Goal: Information Seeking & Learning: Learn about a topic

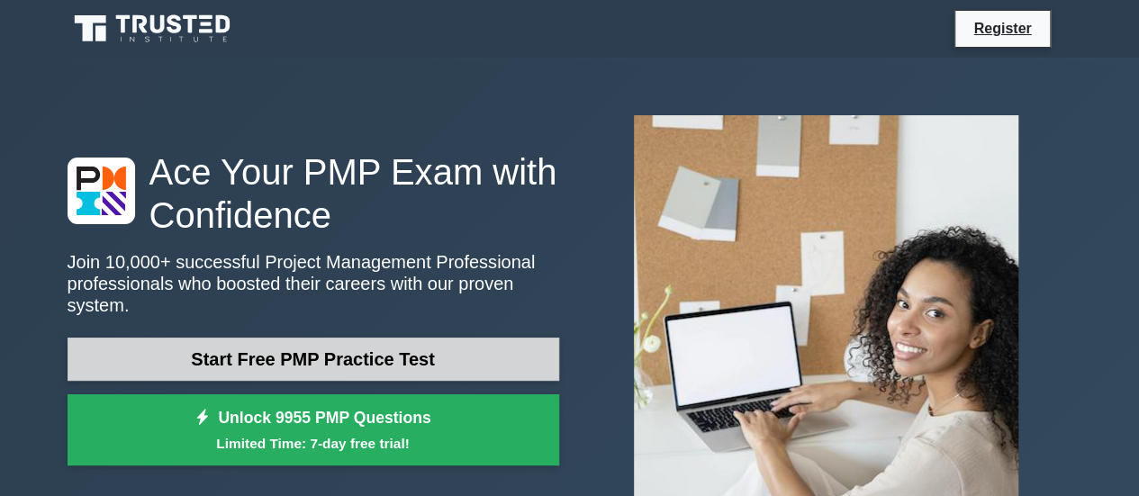
click at [423, 350] on link "Start Free PMP Practice Test" at bounding box center [313, 359] width 491 height 43
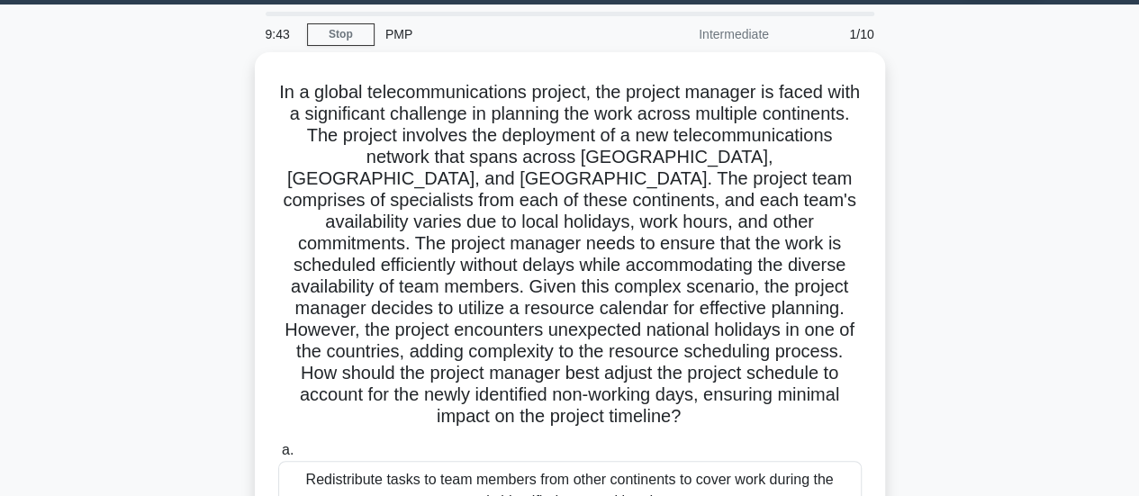
scroll to position [50, 0]
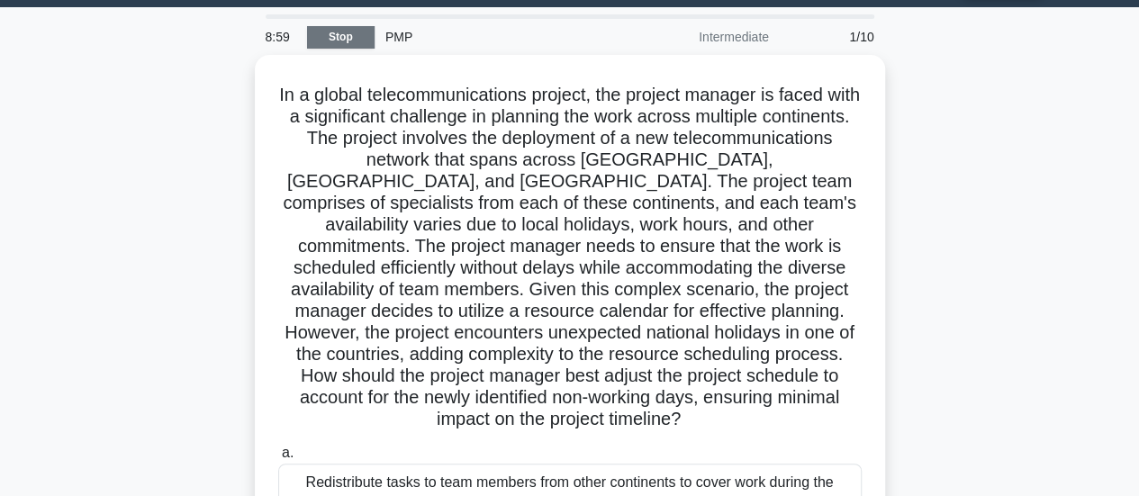
click at [367, 41] on link "Stop" at bounding box center [341, 37] width 68 height 23
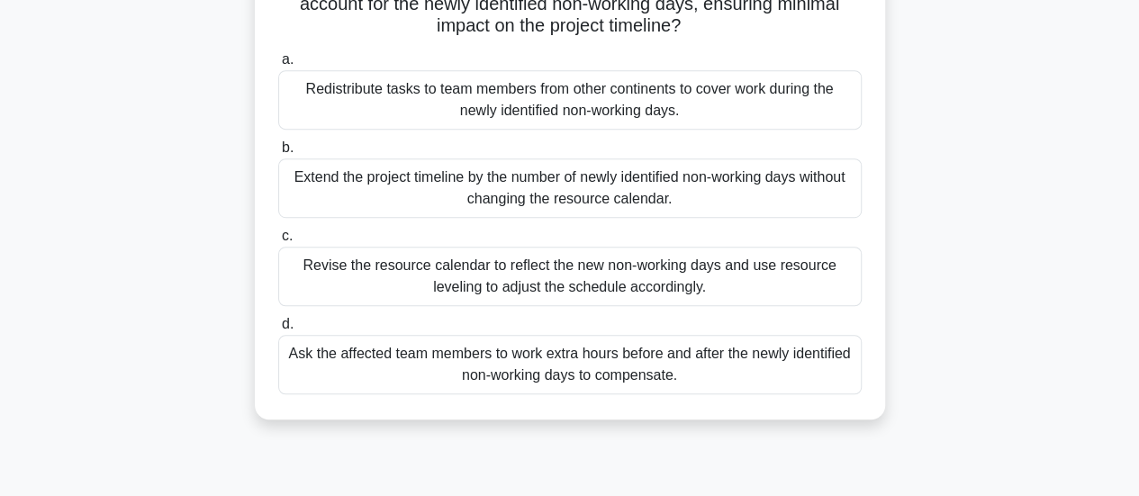
scroll to position [476, 0]
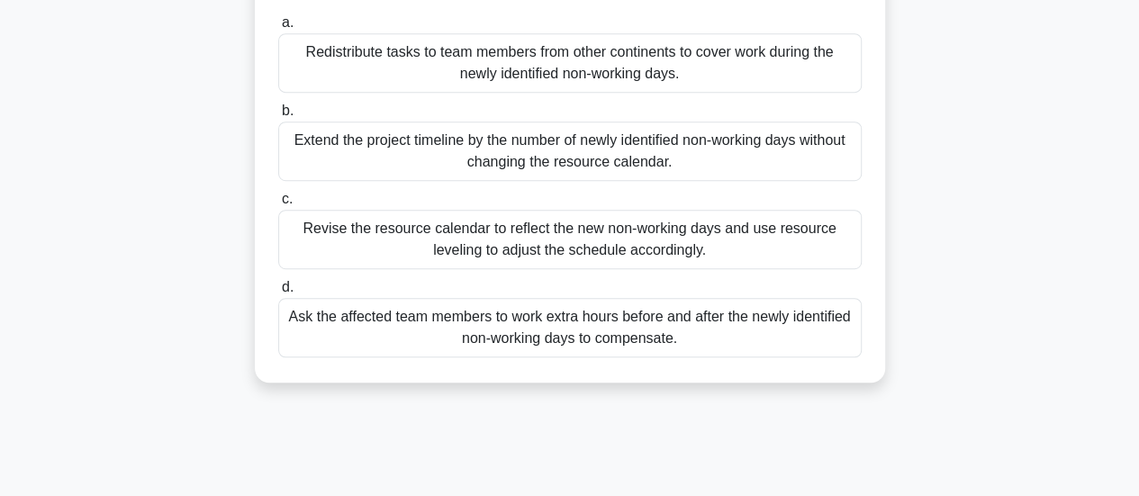
click at [776, 237] on div "Revise the resource calendar to reflect the new non-working days and use resour…" at bounding box center [569, 239] width 583 height 59
click at [278, 205] on input "c. Revise the resource calendar to reflect the new non-working days and use res…" at bounding box center [278, 200] width 0 height 12
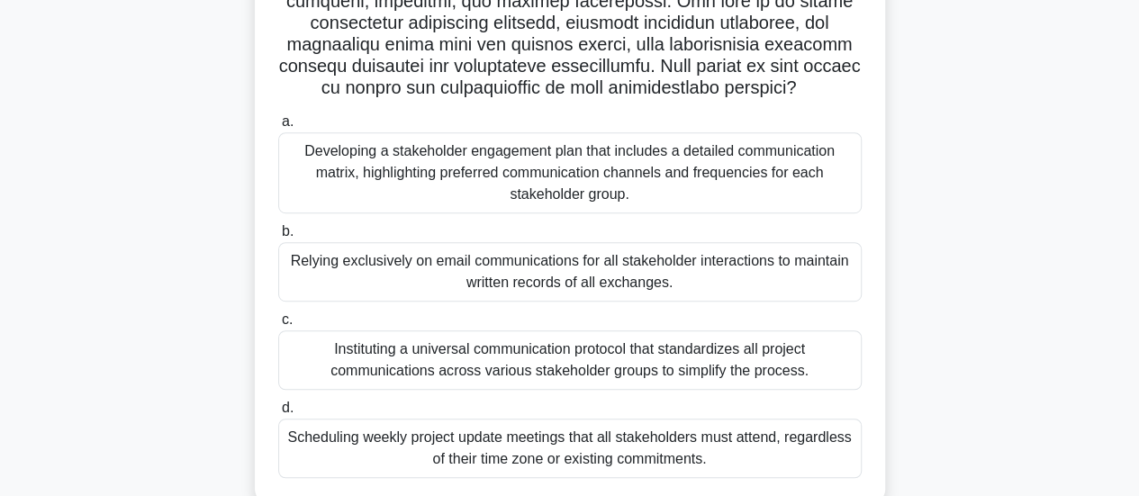
scroll to position [424, 0]
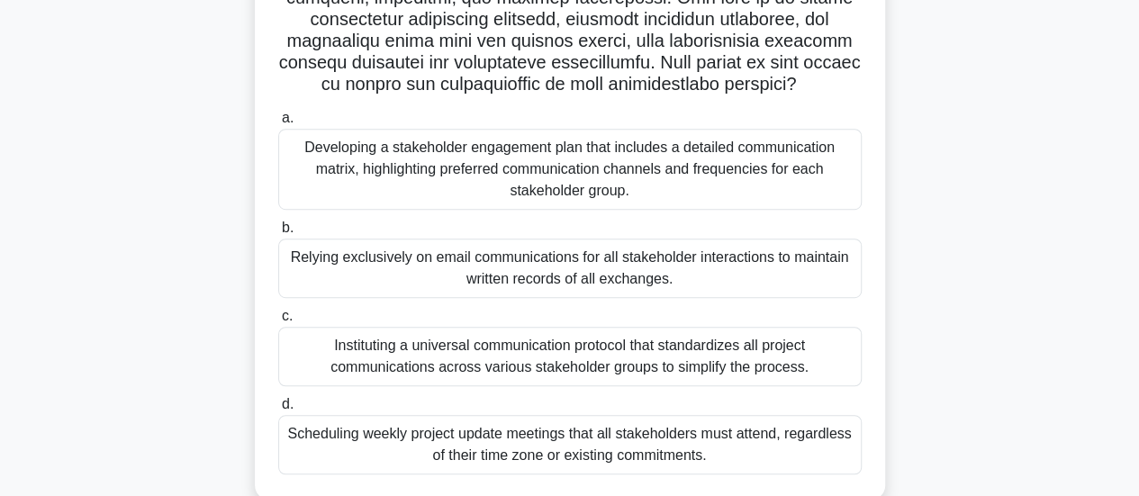
click at [652, 184] on div "Developing a stakeholder engagement plan that includes a detailed communication…" at bounding box center [569, 169] width 583 height 81
click at [278, 124] on input "a. Developing a stakeholder engagement plan that includes a detailed communicat…" at bounding box center [278, 119] width 0 height 12
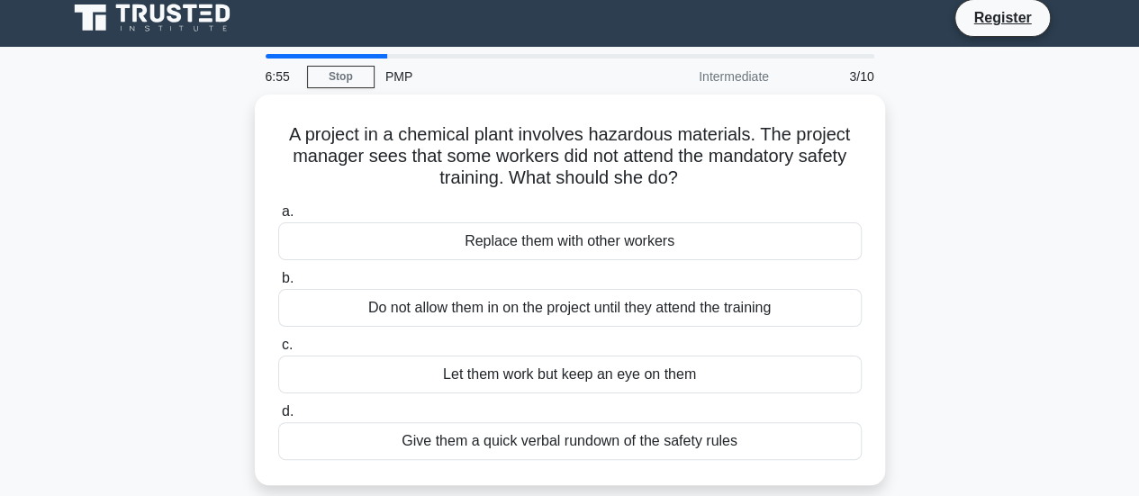
scroll to position [0, 0]
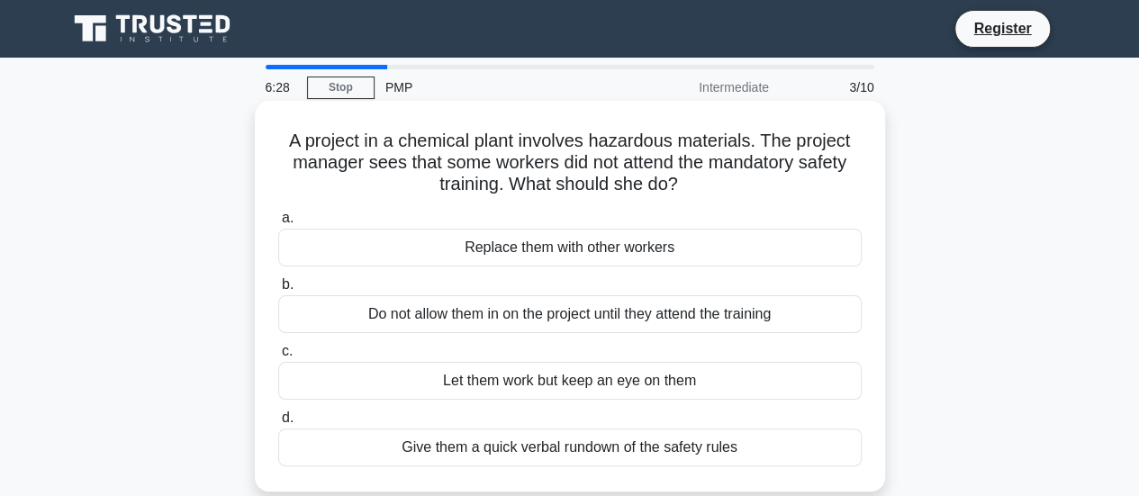
click at [550, 316] on div "Do not allow them in on the project until they attend the training" at bounding box center [569, 314] width 583 height 38
click at [278, 291] on input "b. Do not allow them in on the project until they attend the training" at bounding box center [278, 285] width 0 height 12
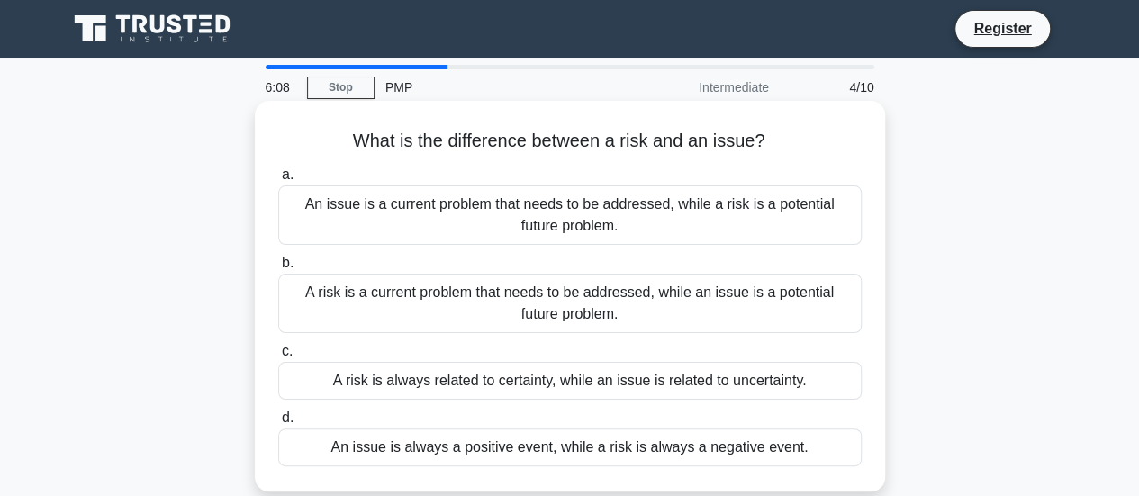
click at [665, 379] on div "A risk is always related to certainty, while an issue is related to uncertainty." at bounding box center [569, 381] width 583 height 38
click at [278, 357] on input "c. A risk is always related to certainty, while an issue is related to uncertai…" at bounding box center [278, 352] width 0 height 12
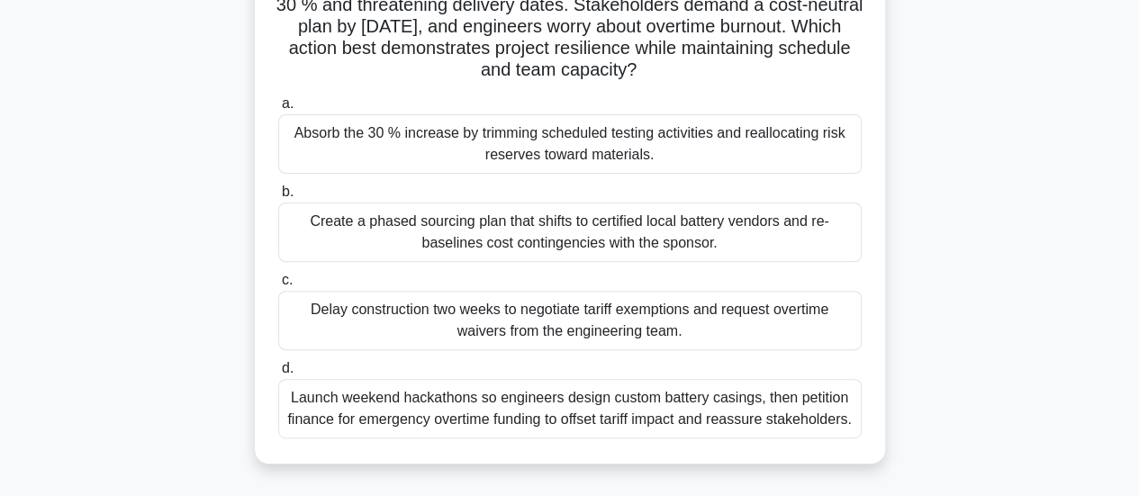
scroll to position [182, 0]
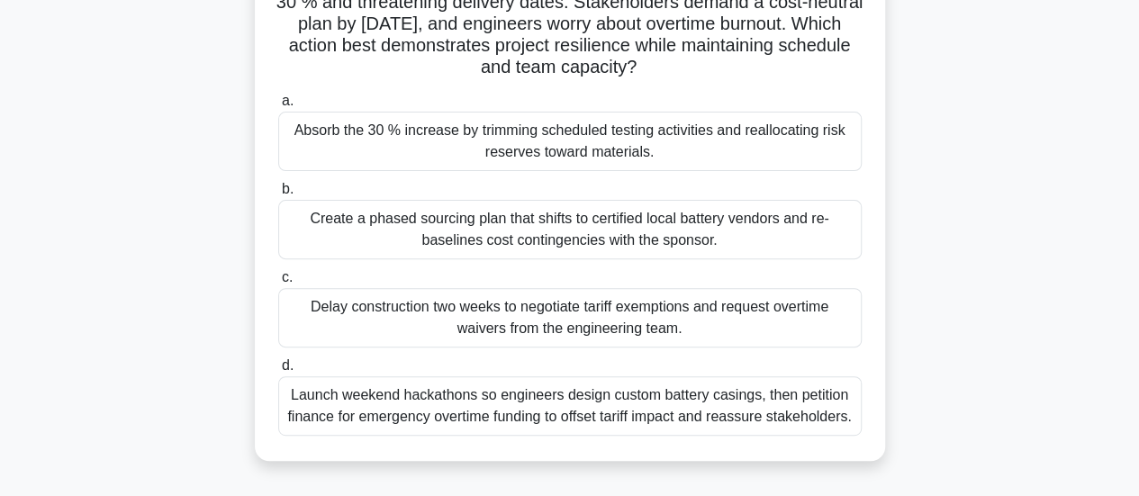
click at [707, 232] on div "Create a phased sourcing plan that shifts to certified local battery vendors an…" at bounding box center [569, 229] width 583 height 59
click at [278, 195] on input "b. Create a phased sourcing plan that shifts to certified local battery vendors…" at bounding box center [278, 190] width 0 height 12
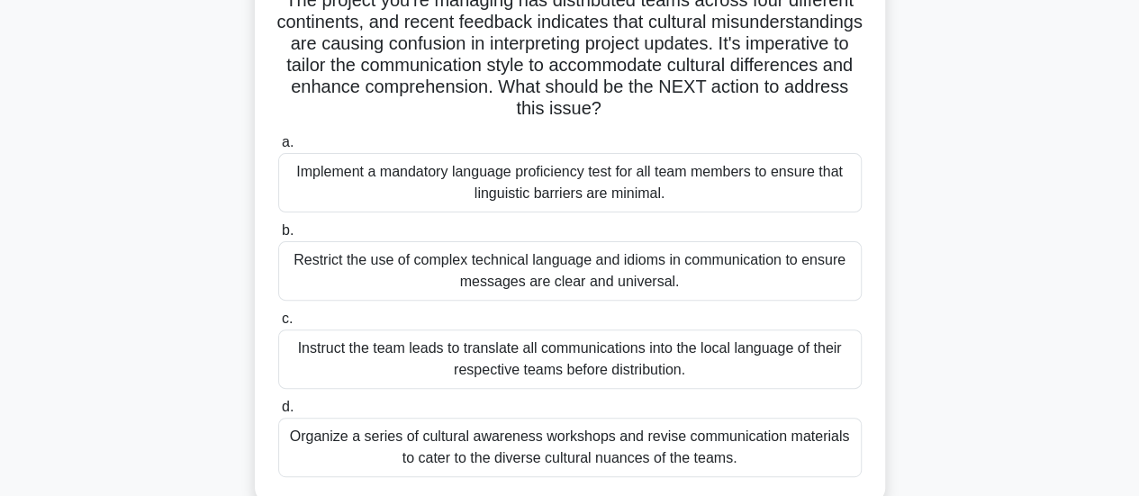
scroll to position [148, 0]
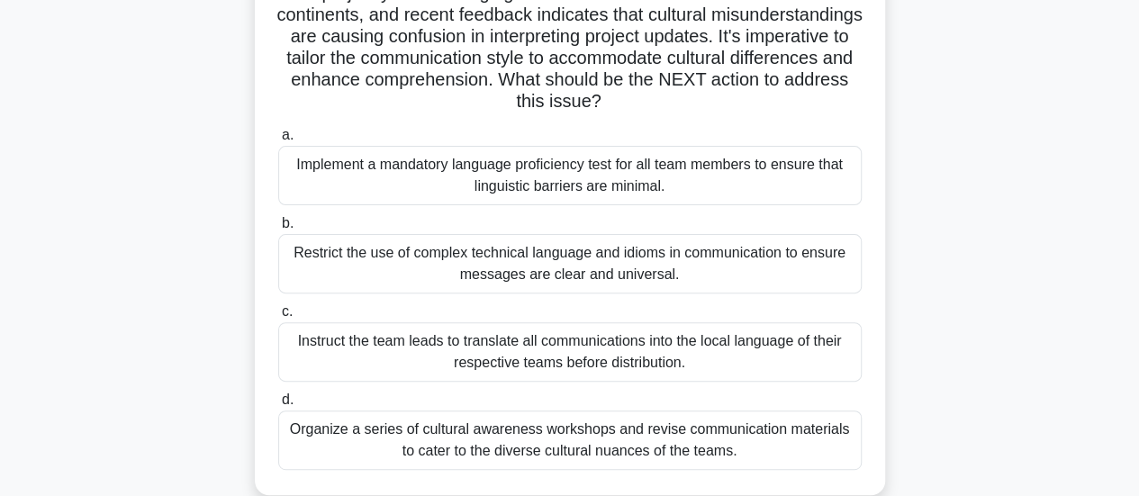
click at [714, 350] on div "Instruct the team leads to translate all communications into the local language…" at bounding box center [569, 351] width 583 height 59
click at [278, 318] on input "c. Instruct the team leads to translate all communications into the local langu…" at bounding box center [278, 312] width 0 height 12
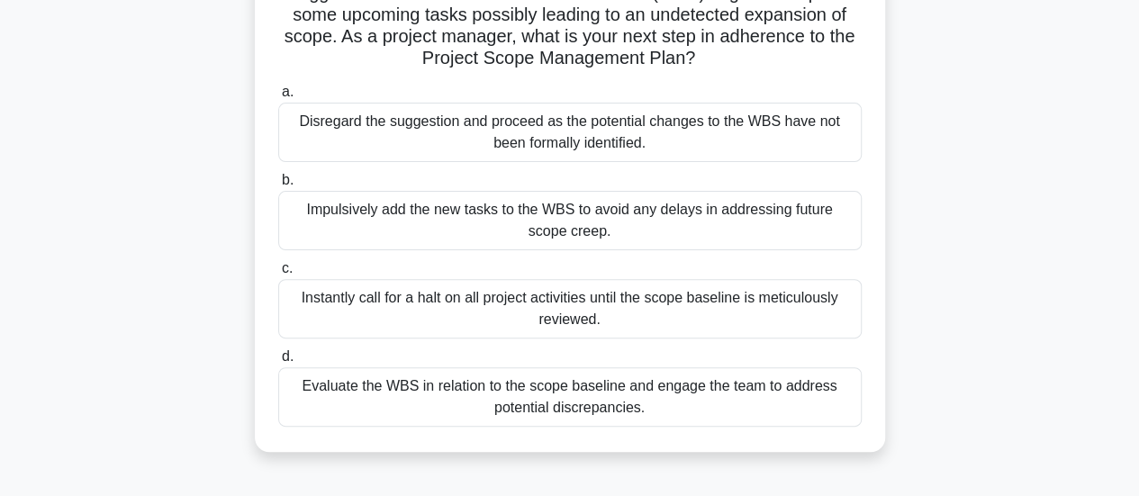
scroll to position [179, 0]
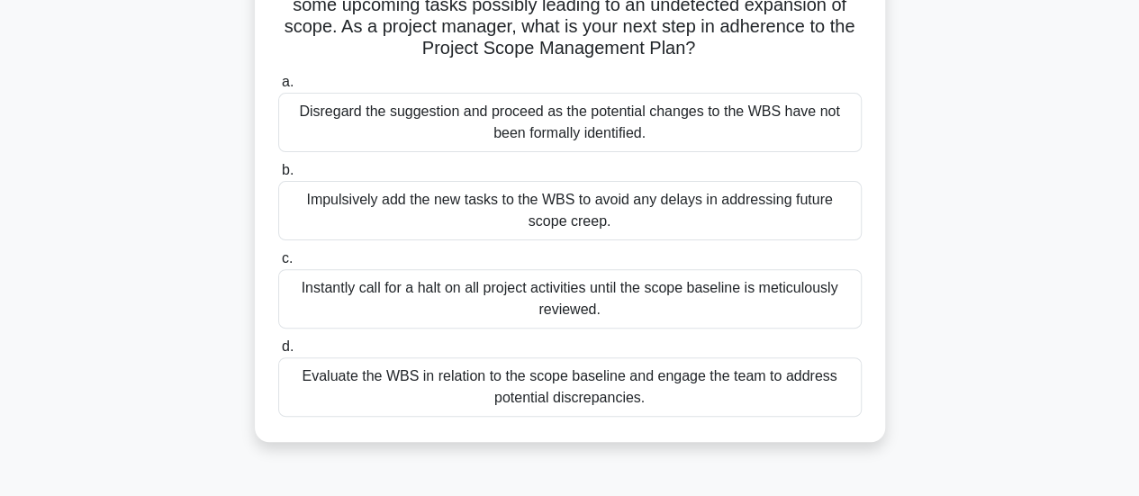
click at [771, 374] on div "Evaluate the WBS in relation to the scope baseline and engage the team to addre…" at bounding box center [569, 386] width 583 height 59
click at [278, 353] on input "d. Evaluate the WBS in relation to the scope baseline and engage the team to ad…" at bounding box center [278, 347] width 0 height 12
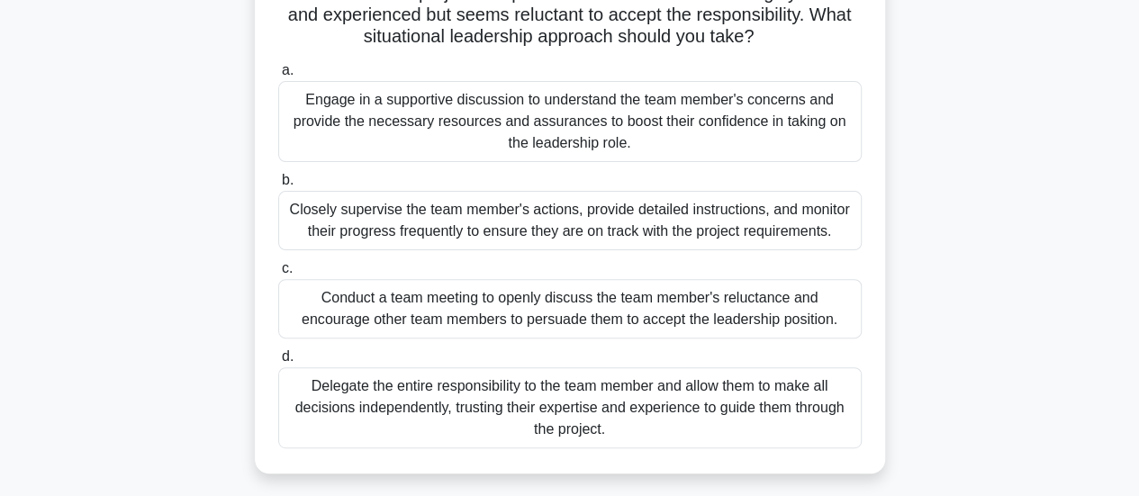
scroll to position [176, 0]
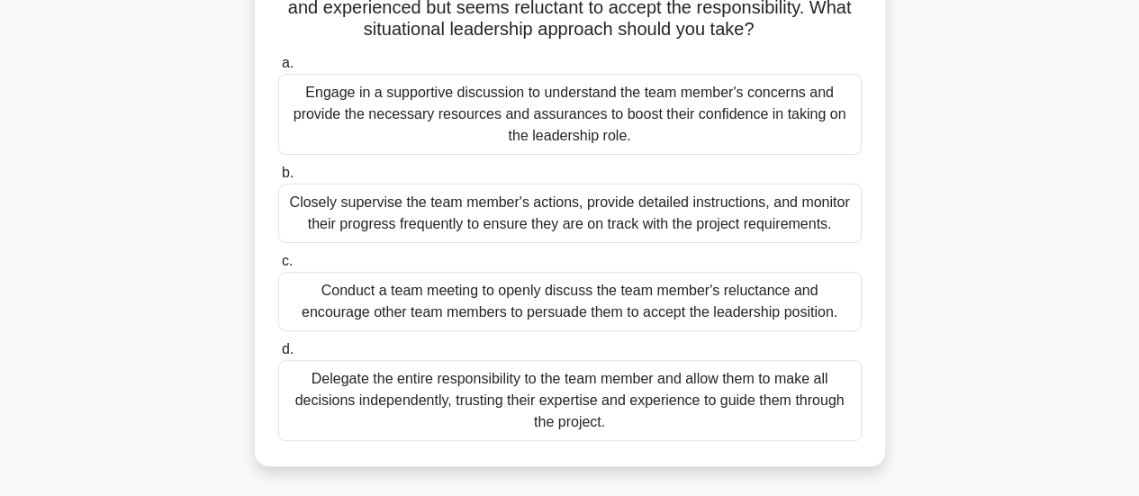
click at [474, 129] on div "Engage in a supportive discussion to understand the team member's concerns and …" at bounding box center [569, 114] width 583 height 81
click at [278, 69] on input "a. Engage in a supportive discussion to understand the team member's concerns a…" at bounding box center [278, 64] width 0 height 12
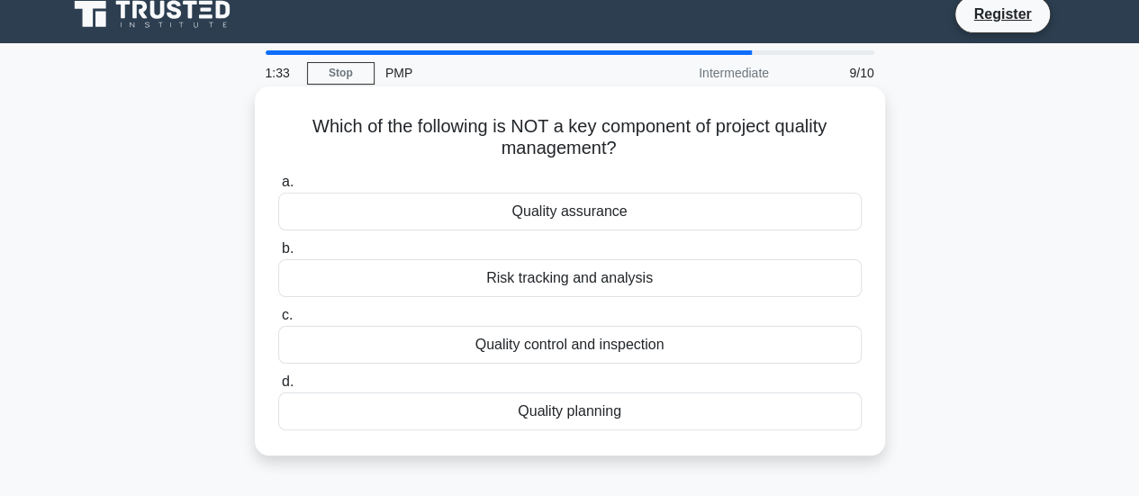
scroll to position [0, 0]
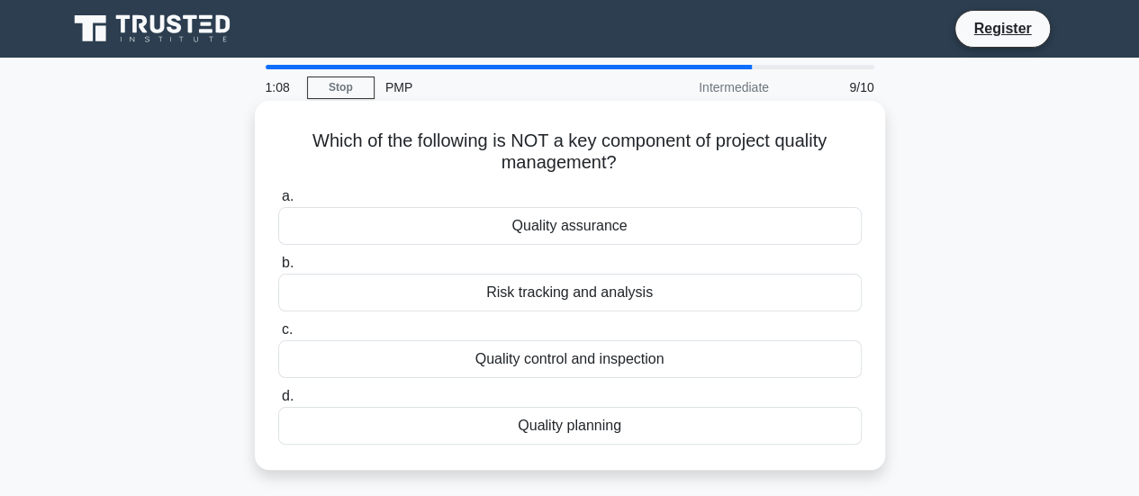
click at [650, 301] on div "Risk tracking and analysis" at bounding box center [569, 293] width 583 height 38
click at [278, 269] on input "b. Risk tracking and analysis" at bounding box center [278, 263] width 0 height 12
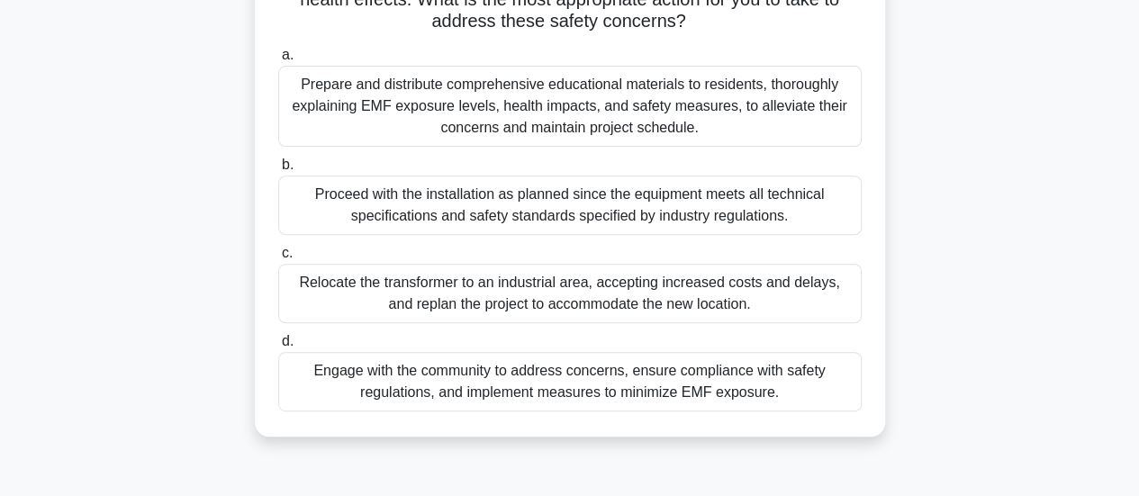
scroll to position [261, 0]
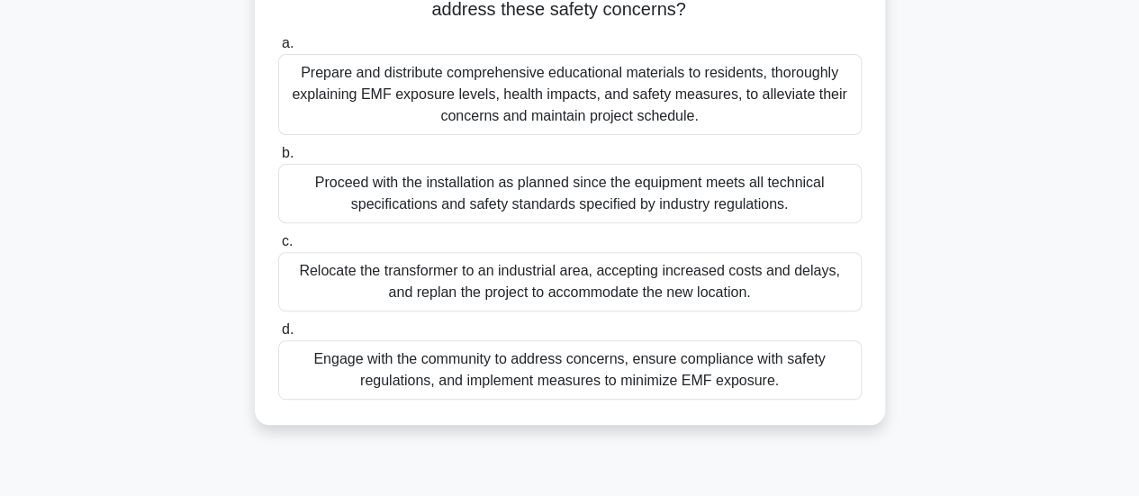
click at [632, 293] on div "Relocate the transformer to an industrial area, accepting increased costs and d…" at bounding box center [569, 281] width 583 height 59
click at [278, 248] on input "c. Relocate the transformer to an industrial area, accepting increased costs an…" at bounding box center [278, 242] width 0 height 12
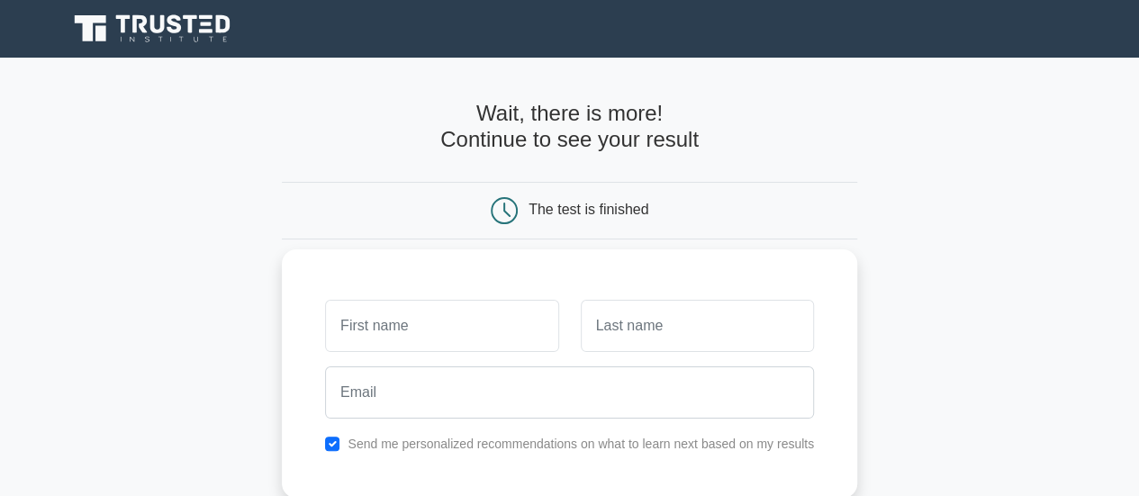
click at [512, 331] on input "text" at bounding box center [441, 326] width 233 height 52
type input "CHIGOZIRIM"
click at [649, 311] on input "text" at bounding box center [697, 326] width 233 height 52
type input "OFFIA"
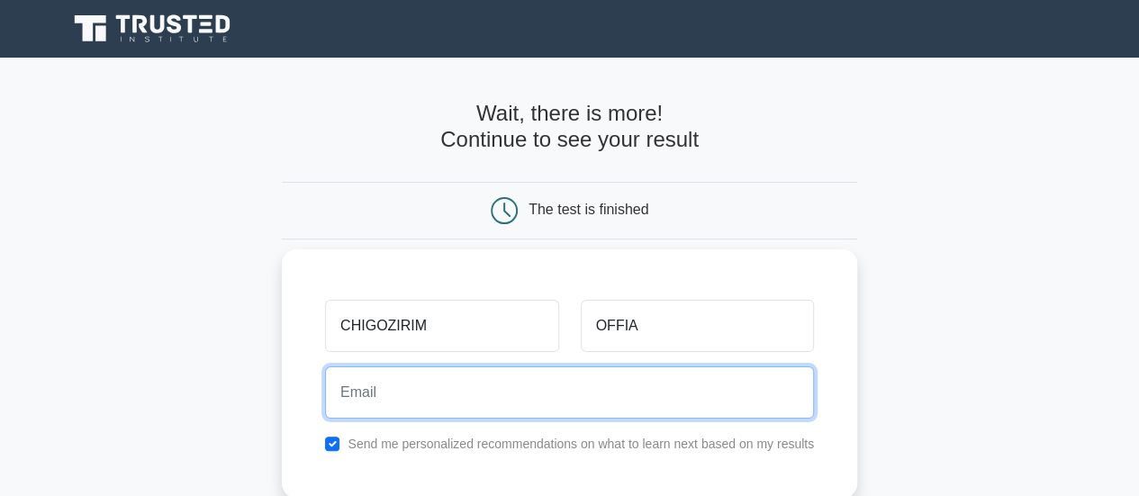
click at [482, 411] on input "email" at bounding box center [569, 392] width 489 height 52
type input "chigozirimoffia@gmail.com"
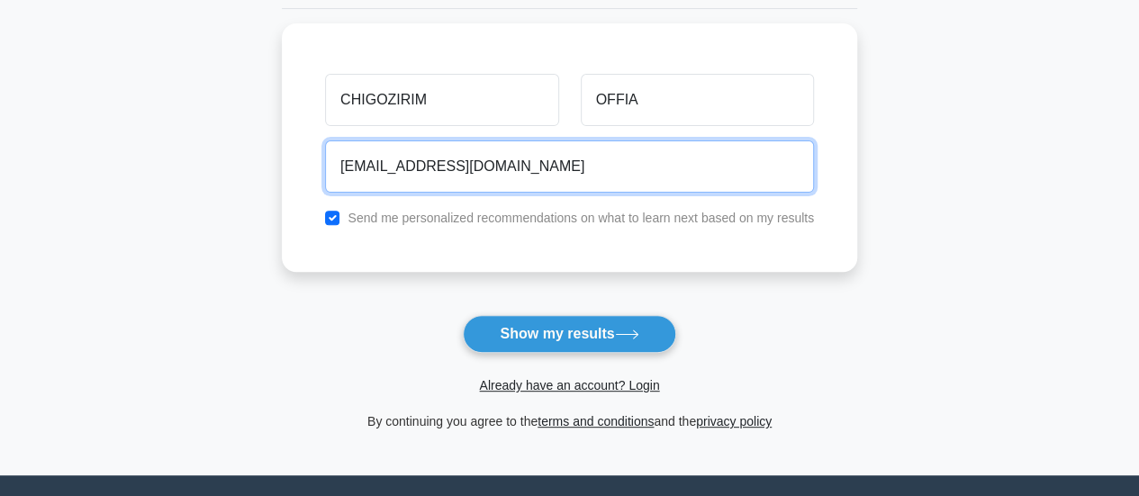
scroll to position [235, 0]
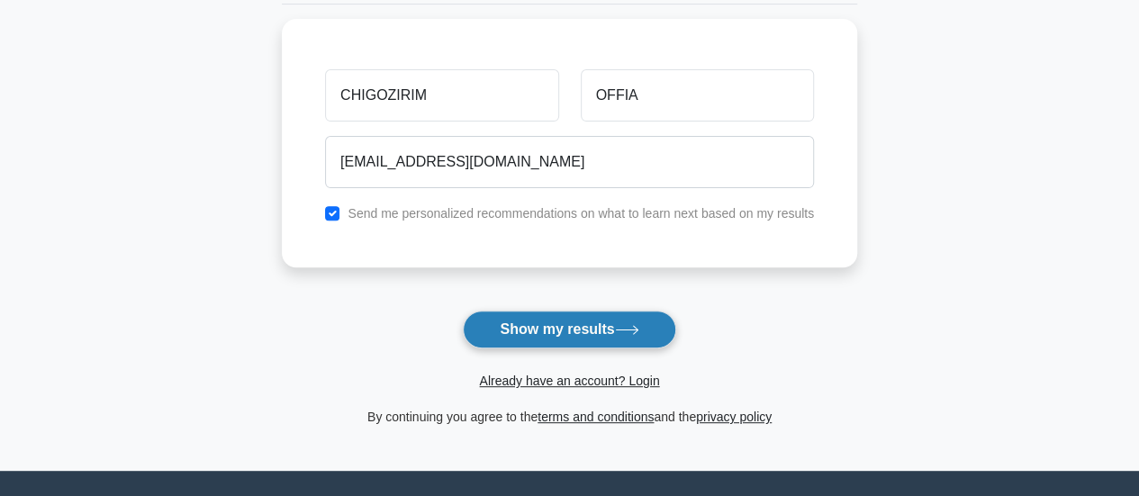
click at [625, 330] on icon at bounding box center [627, 330] width 24 height 10
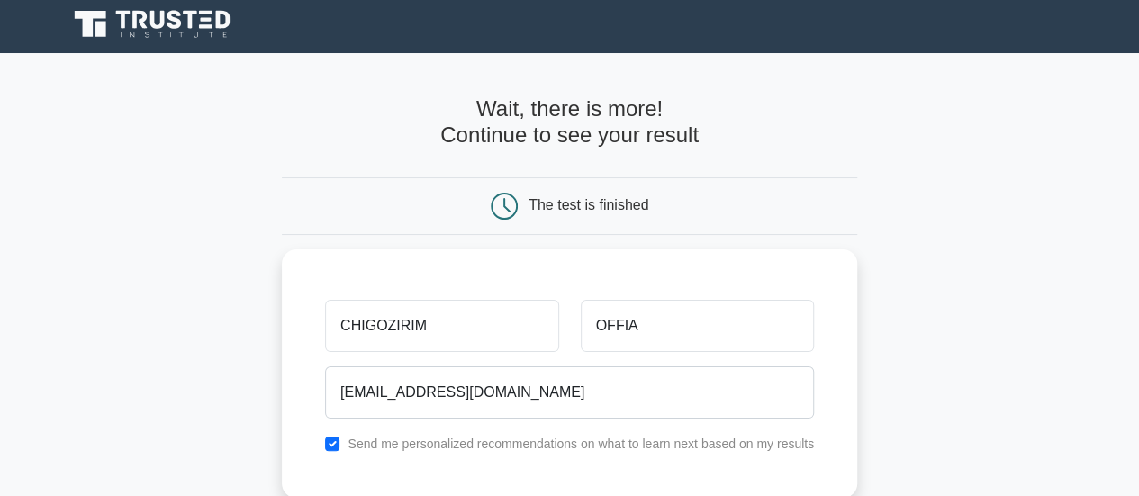
scroll to position [0, 0]
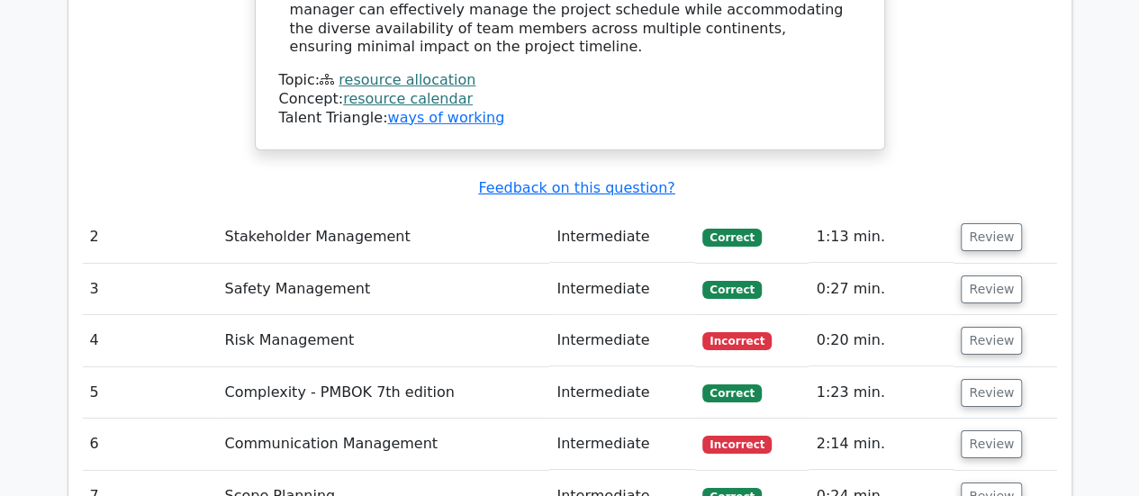
scroll to position [2932, 0]
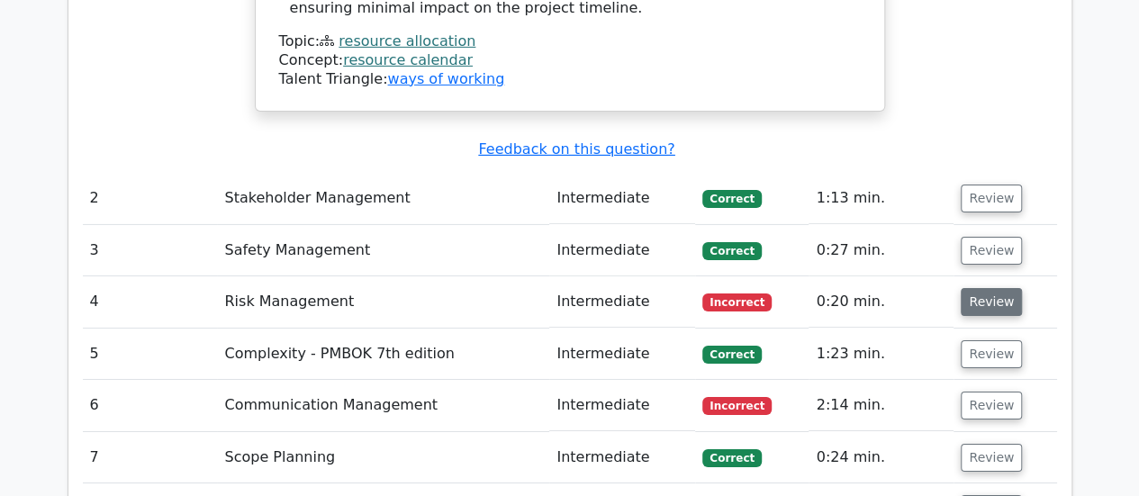
click at [992, 288] on button "Review" at bounding box center [990, 302] width 61 height 28
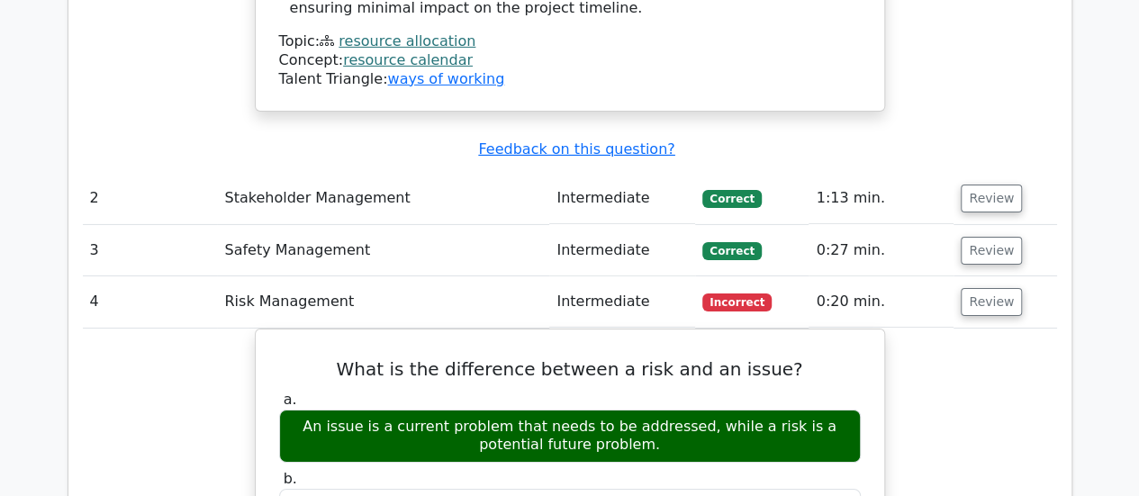
click at [1063, 303] on div "Question Analysis Question # Topic Difficulty Result Time Spent Action 1 Resour…" at bounding box center [569, 96] width 1003 height 2975
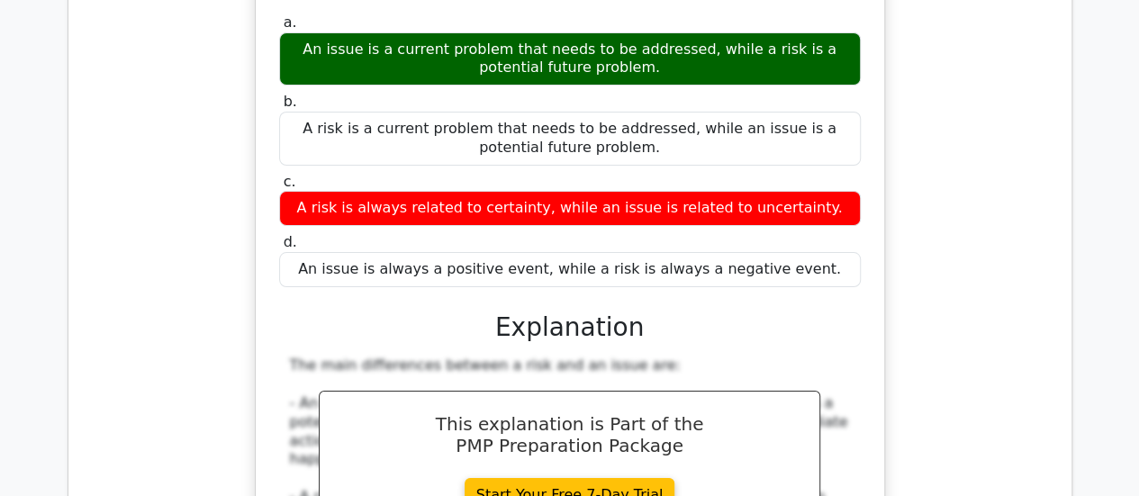
scroll to position [3320, 0]
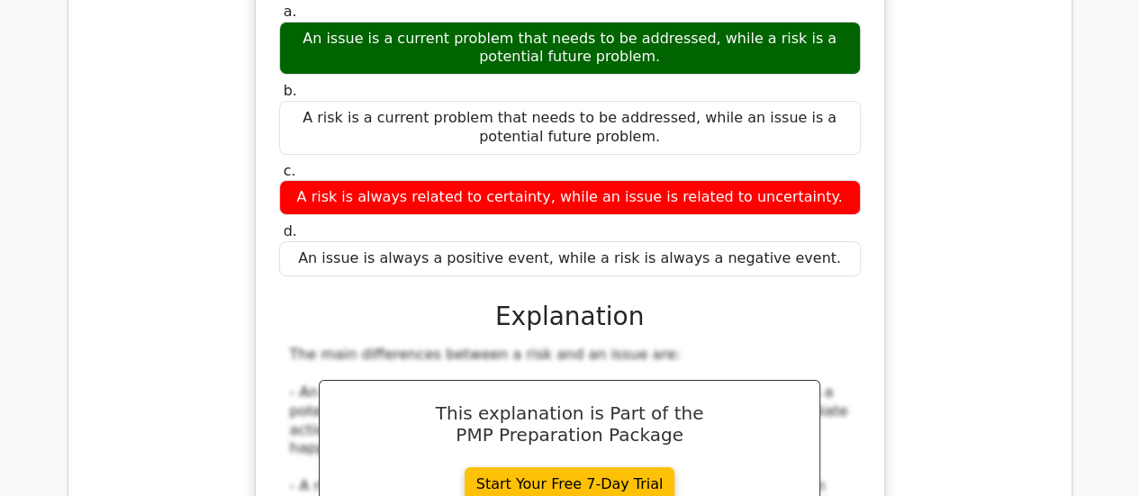
click at [1030, 327] on div "What is the difference between a risk and an issue? a. An issue is a current pr…" at bounding box center [570, 379] width 974 height 876
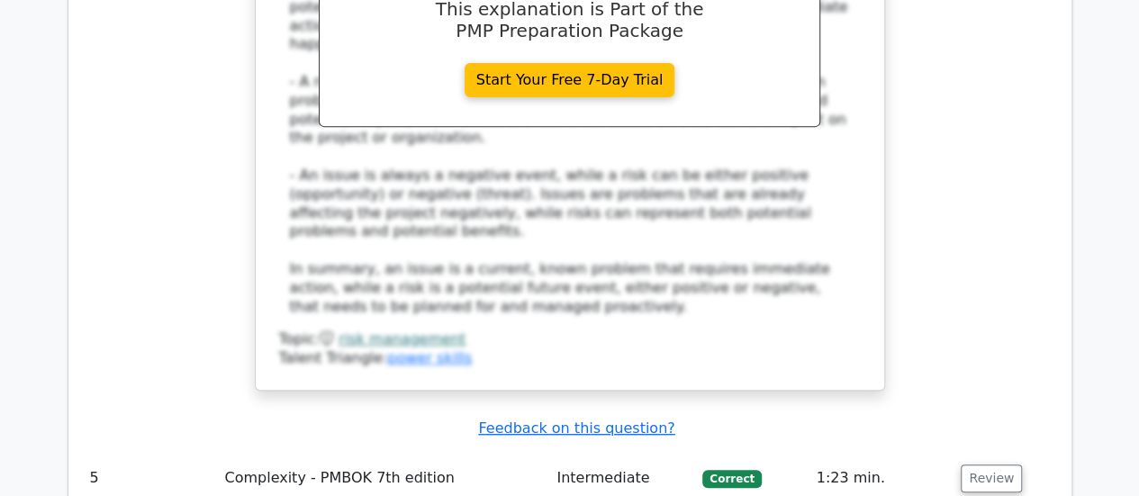
scroll to position [3723, 0]
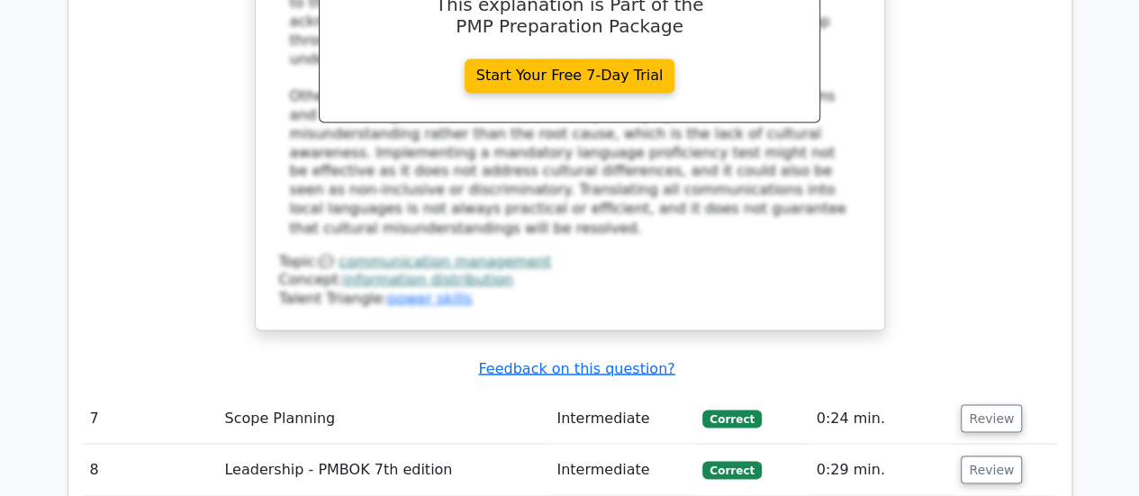
scroll to position [4905, 0]
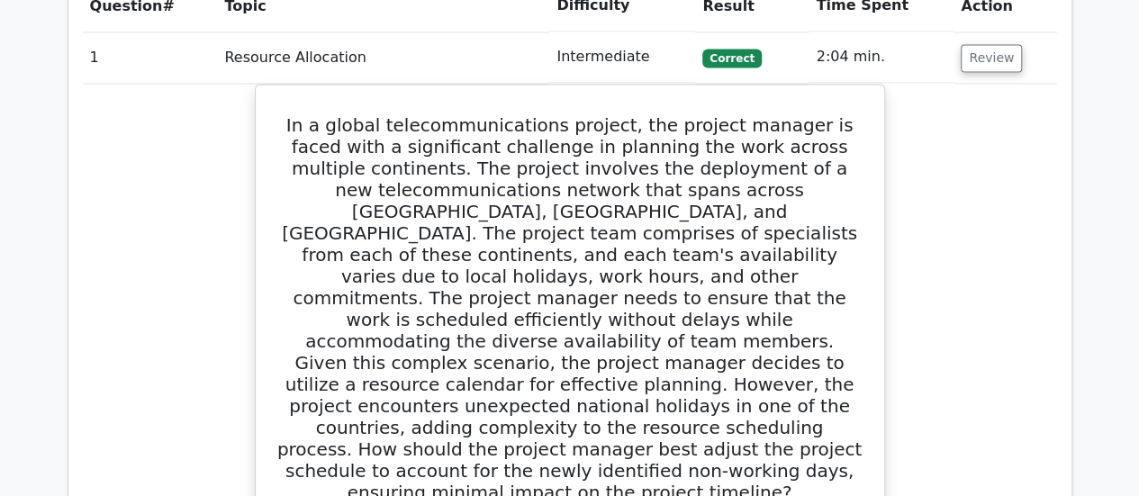
scroll to position [1622, 0]
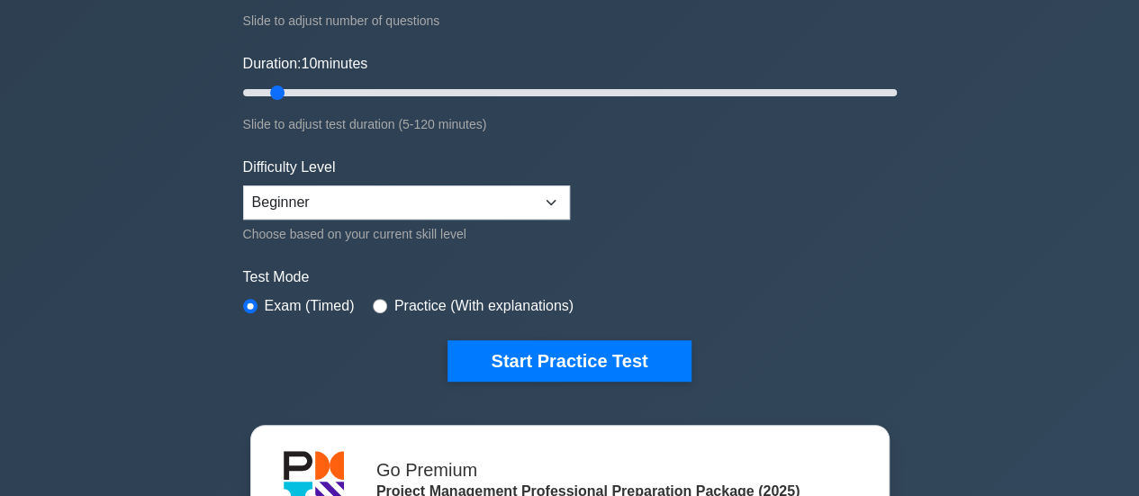
scroll to position [277, 0]
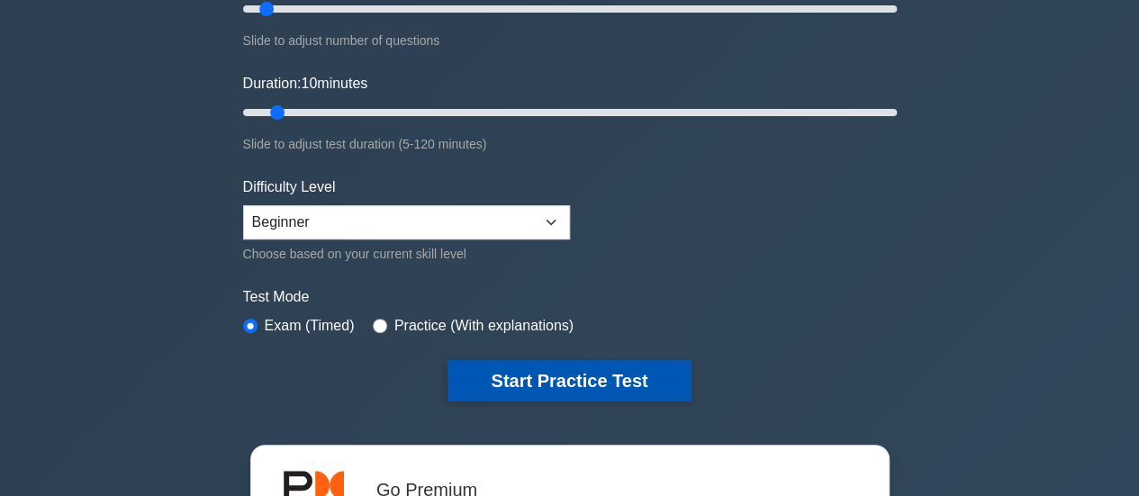
click at [664, 370] on button "Start Practice Test" at bounding box center [568, 380] width 243 height 41
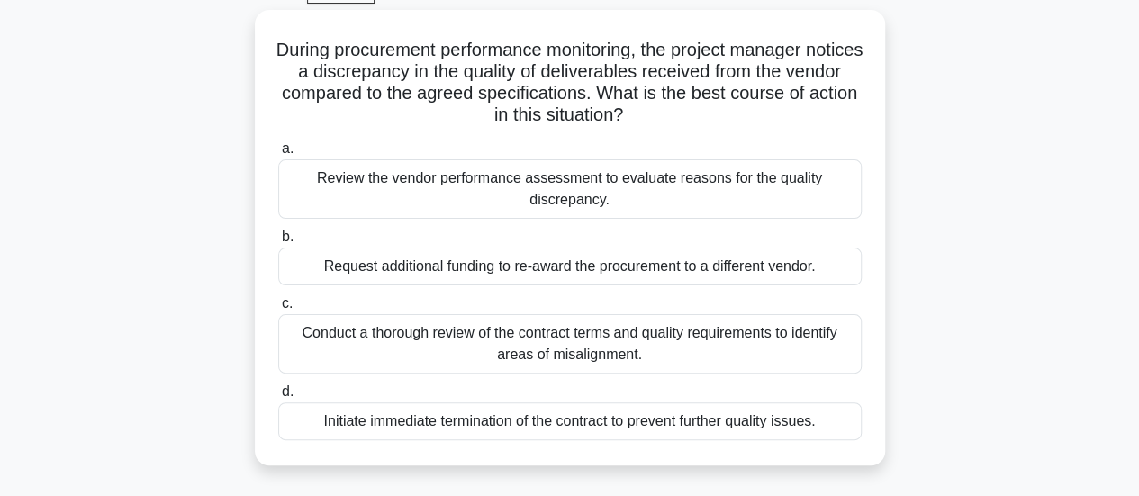
scroll to position [97, 0]
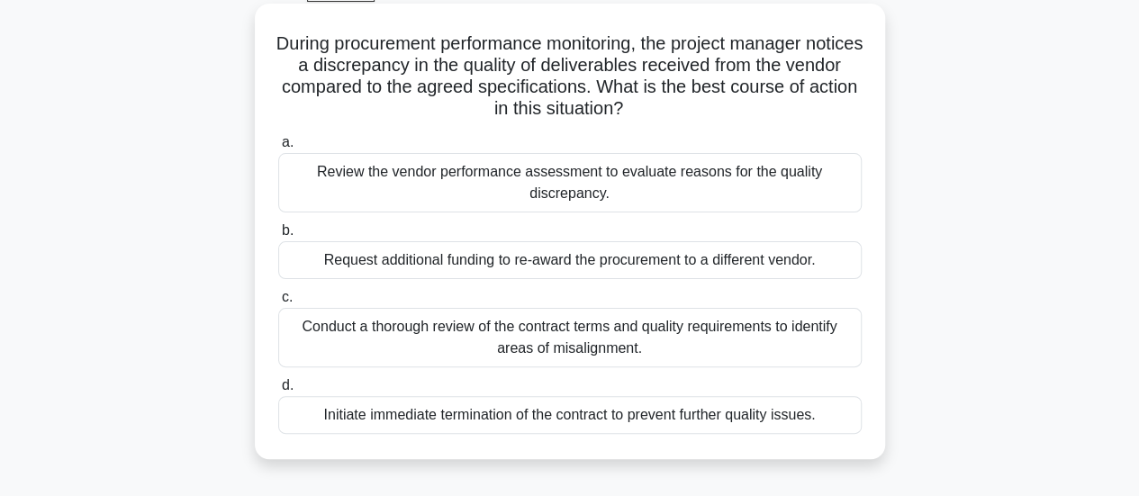
click at [741, 335] on div "Conduct a thorough review of the contract terms and quality requirements to ide…" at bounding box center [569, 337] width 583 height 59
click at [278, 303] on input "c. Conduct a thorough review of the contract terms and quality requirements to …" at bounding box center [278, 298] width 0 height 12
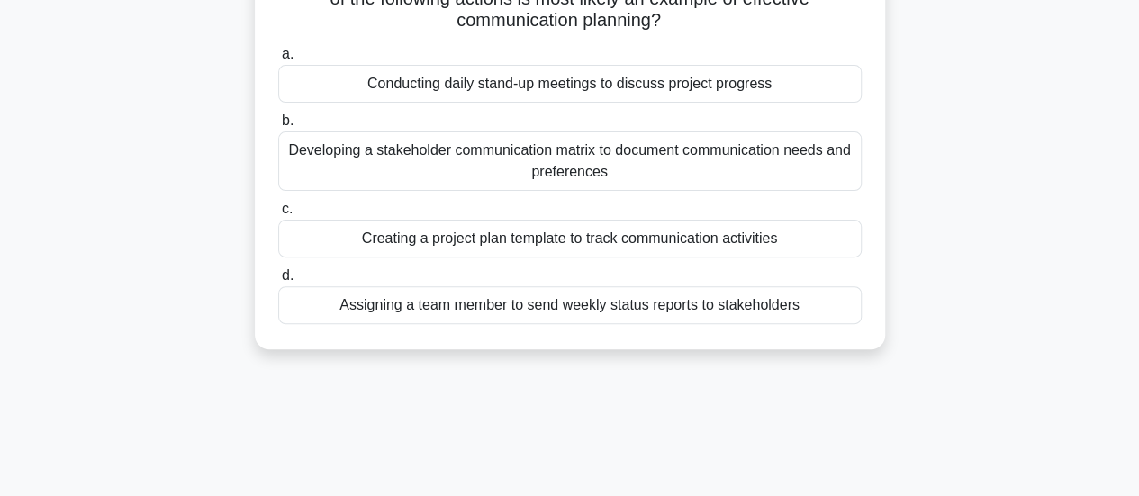
scroll to position [191, 0]
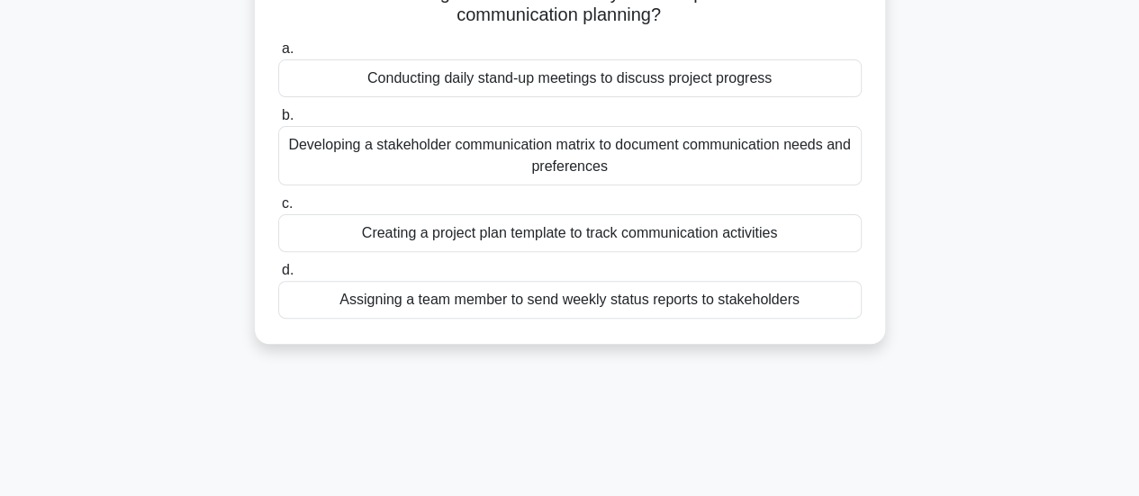
click at [679, 142] on div "Developing a stakeholder communication matrix to document communication needs a…" at bounding box center [569, 155] width 583 height 59
click at [278, 122] on input "b. Developing a stakeholder communication matrix to document communication need…" at bounding box center [278, 116] width 0 height 12
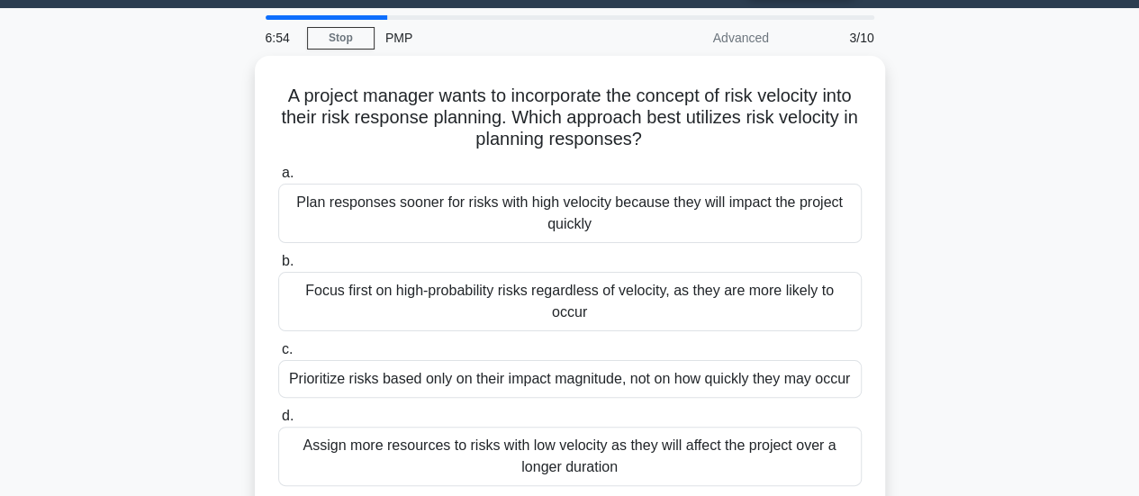
scroll to position [49, 0]
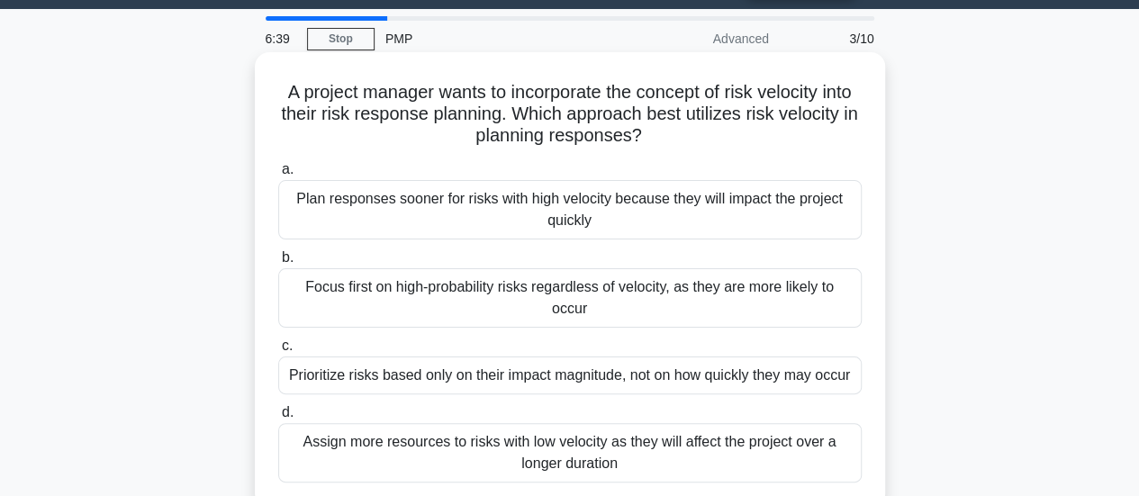
click at [540, 214] on div "Plan responses sooner for risks with high velocity because they will impact the…" at bounding box center [569, 209] width 583 height 59
click at [278, 176] on input "a. Plan responses sooner for risks with high velocity because they will impact …" at bounding box center [278, 170] width 0 height 12
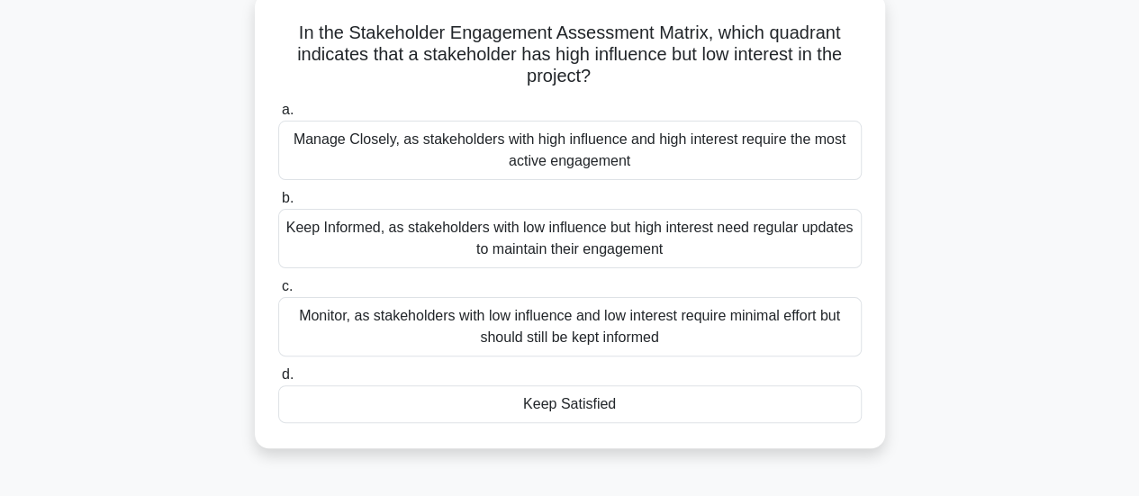
scroll to position [116, 0]
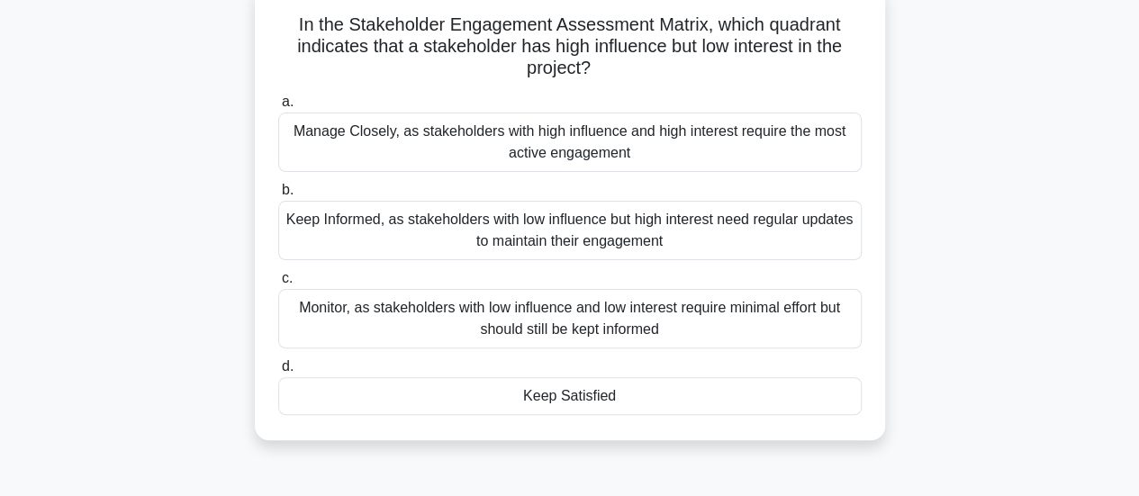
click at [594, 397] on div "Keep Satisfied" at bounding box center [569, 396] width 583 height 38
click at [278, 373] on input "d. Keep Satisfied" at bounding box center [278, 367] width 0 height 12
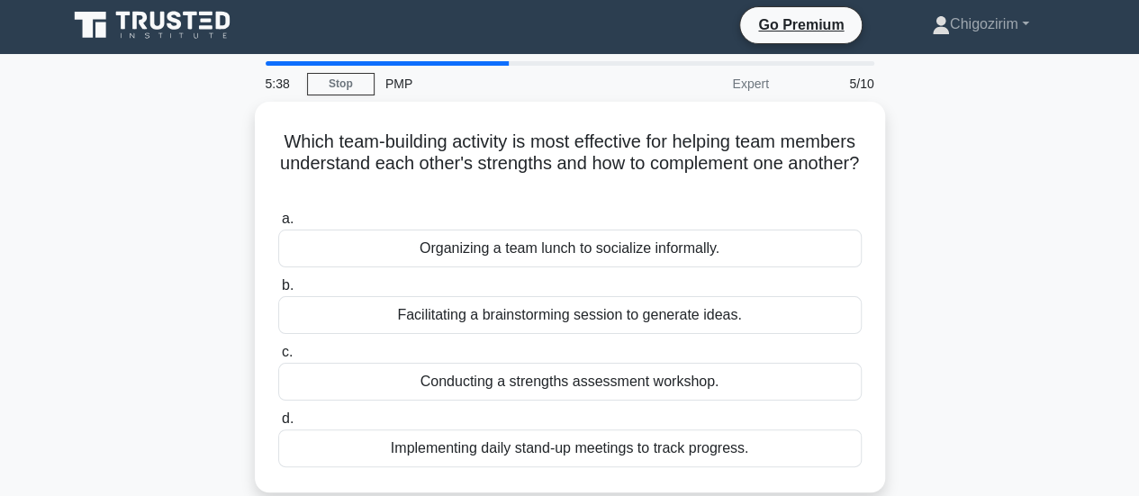
scroll to position [0, 0]
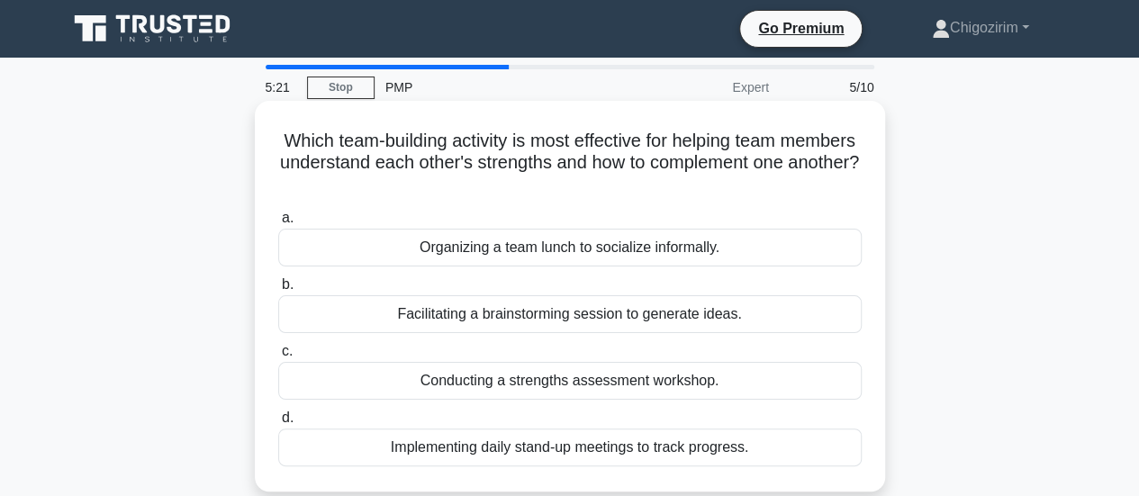
click at [621, 388] on div "Conducting a strengths assessment workshop." at bounding box center [569, 381] width 583 height 38
click at [278, 357] on input "c. Conducting a strengths assessment workshop." at bounding box center [278, 352] width 0 height 12
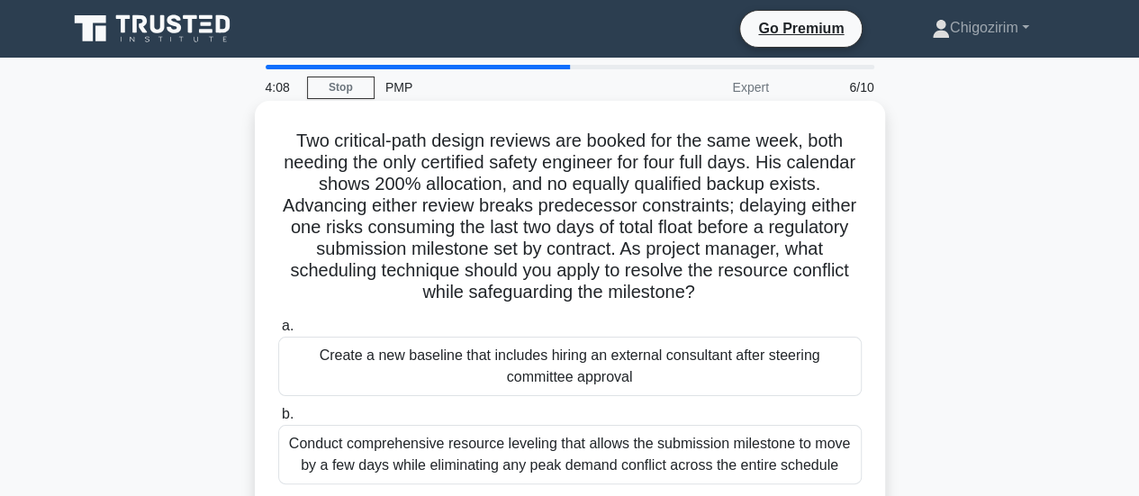
click at [604, 463] on div "Conduct comprehensive resource leveling that allows the submission milestone to…" at bounding box center [569, 454] width 583 height 59
click at [278, 420] on input "b. Conduct comprehensive resource leveling that allows the submission milestone…" at bounding box center [278, 415] width 0 height 12
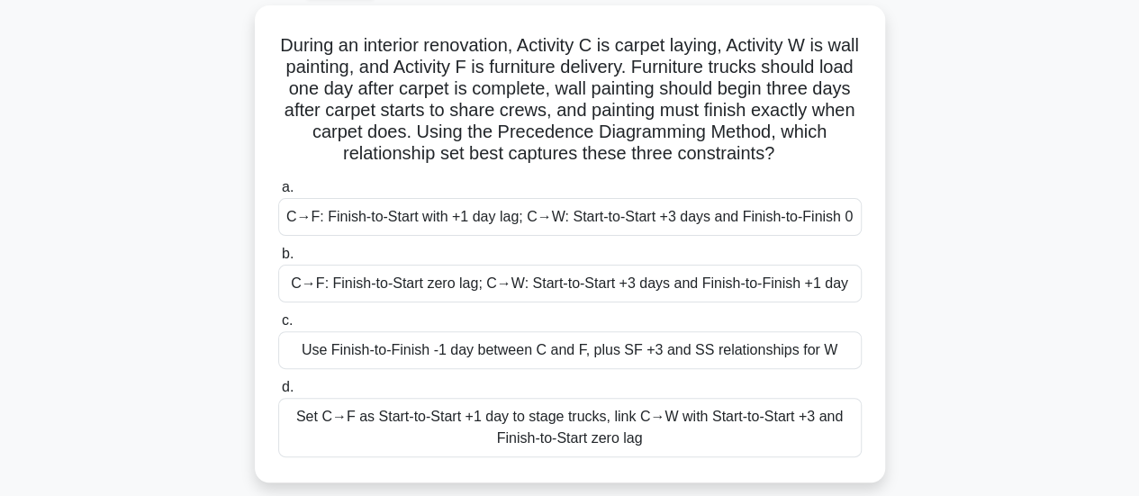
scroll to position [104, 0]
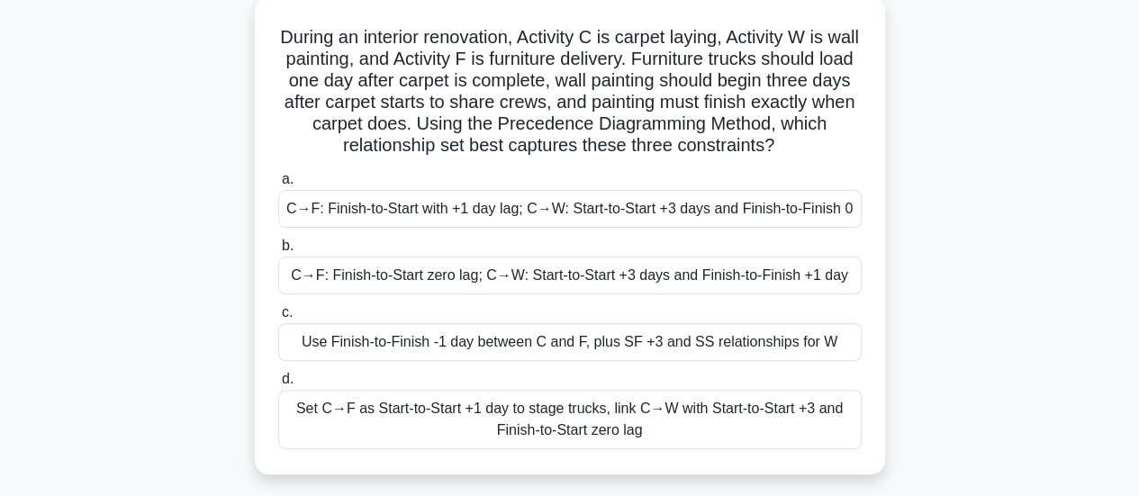
click at [705, 349] on div "Use Finish-to-Finish ‑1 day between C and F, plus SF +3 and SS relationships fo…" at bounding box center [569, 342] width 583 height 38
click at [278, 319] on input "c. Use Finish-to-Finish ‑1 day between C and F, plus SF +3 and SS relationships…" at bounding box center [278, 313] width 0 height 12
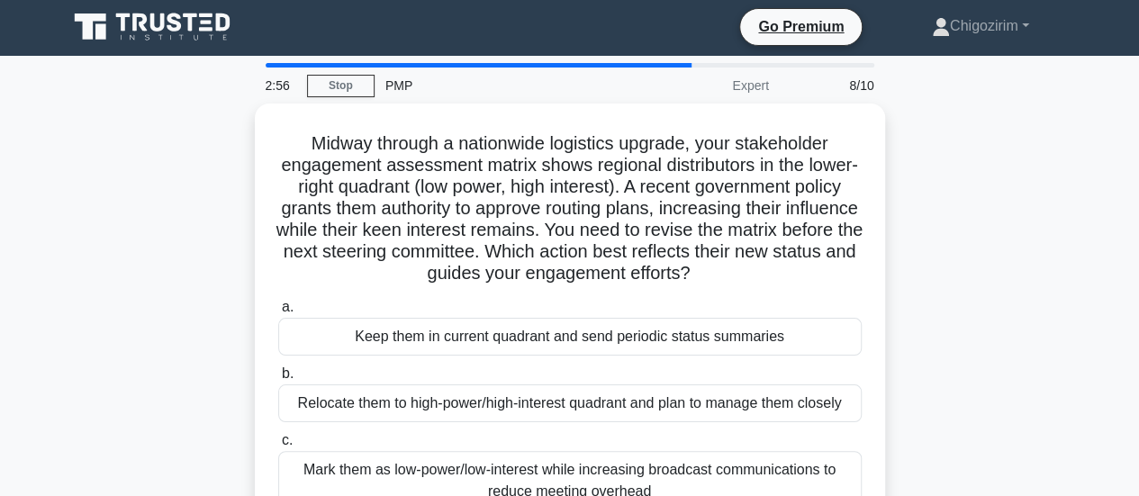
scroll to position [0, 0]
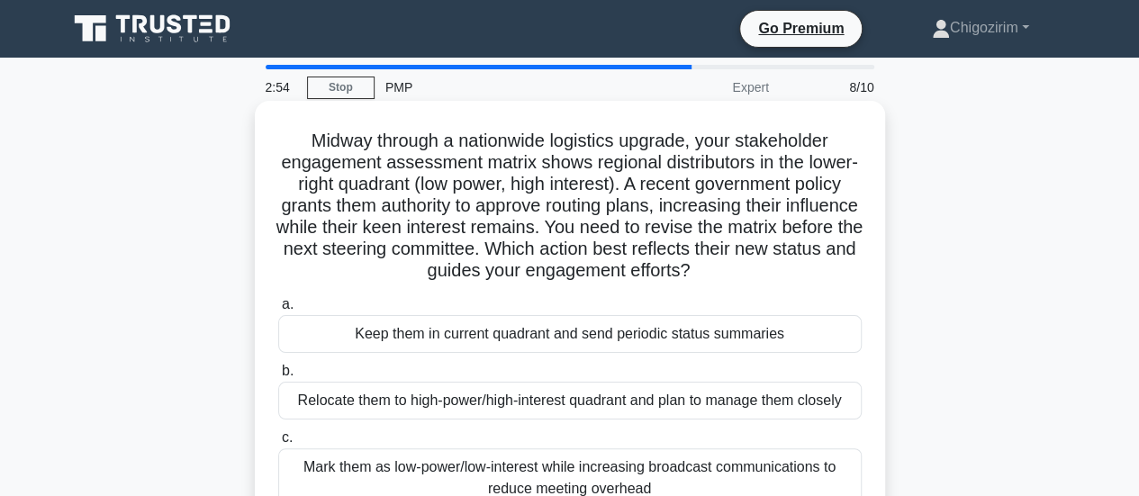
click at [639, 401] on div "Relocate them to high-power/high-interest quadrant and plan to manage them clos…" at bounding box center [569, 401] width 583 height 38
click at [278, 377] on input "b. Relocate them to high-power/high-interest quadrant and plan to manage them c…" at bounding box center [278, 371] width 0 height 12
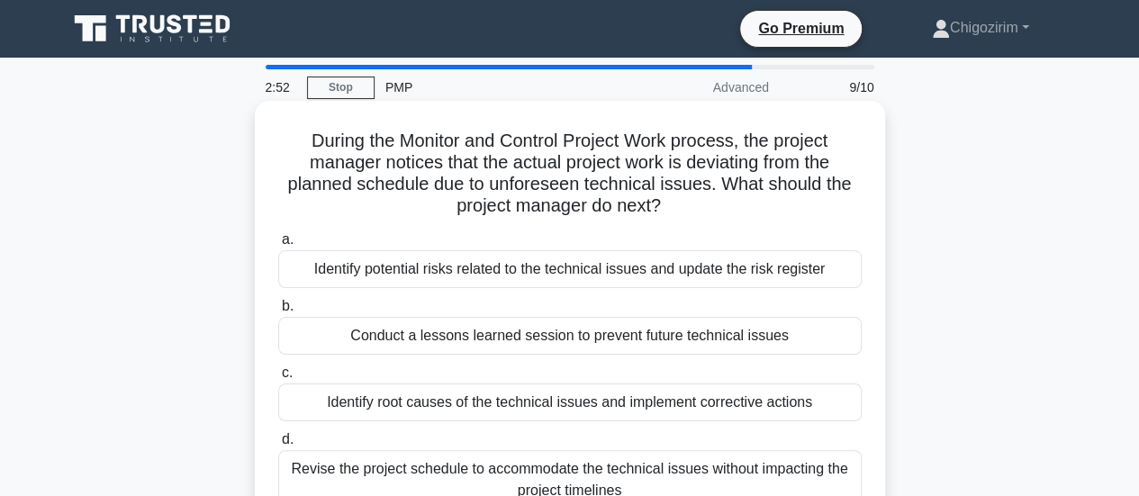
click at [699, 413] on div "Identify root causes of the technical issues and implement corrective actions" at bounding box center [569, 402] width 583 height 38
click at [278, 379] on input "c. Identify root causes of the technical issues and implement corrective actions" at bounding box center [278, 373] width 0 height 12
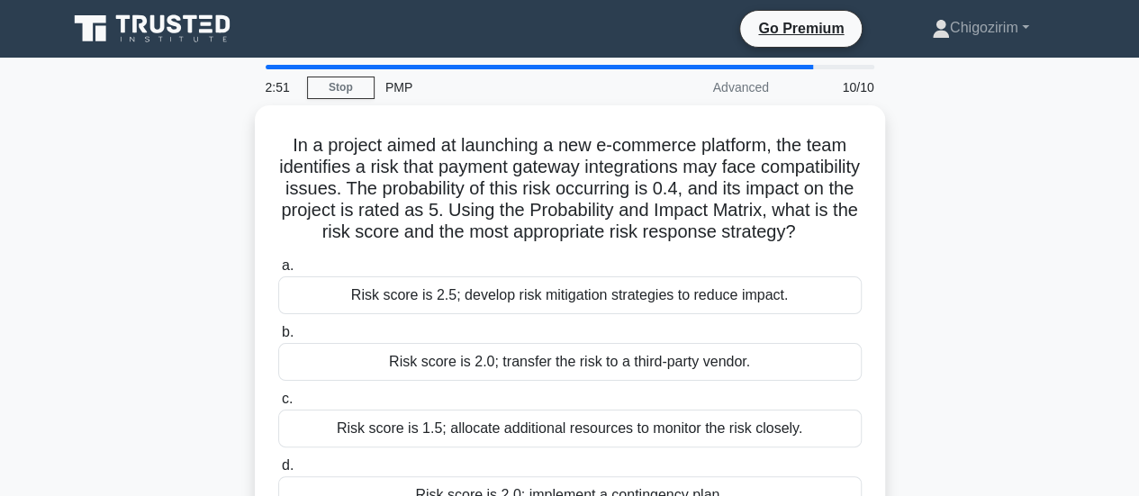
click at [699, 413] on label "c. Risk score is 1.5; allocate additional resources to monitor the risk closely." at bounding box center [569, 417] width 583 height 59
click at [278, 405] on input "c. Risk score is 1.5; allocate additional resources to monitor the risk closely." at bounding box center [278, 399] width 0 height 12
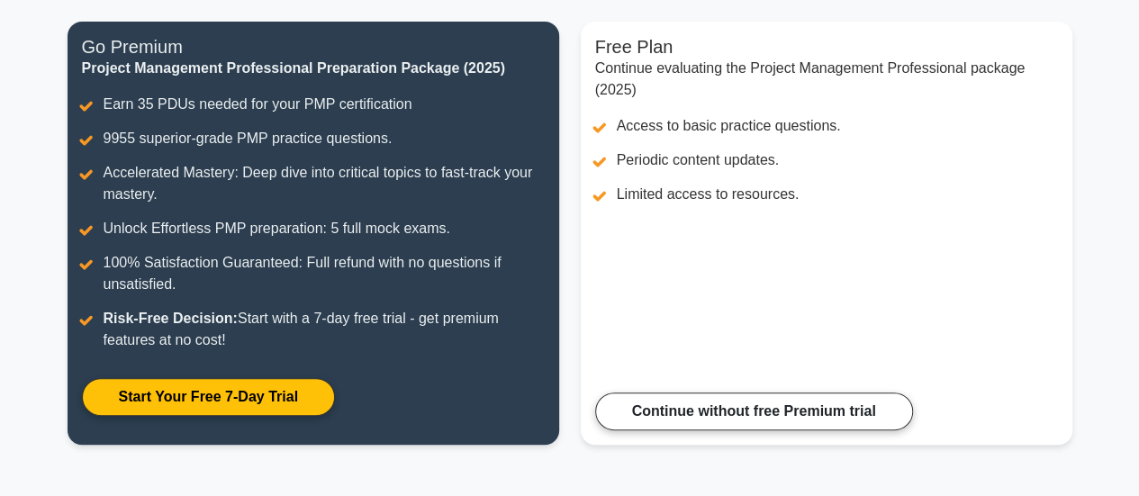
scroll to position [229, 0]
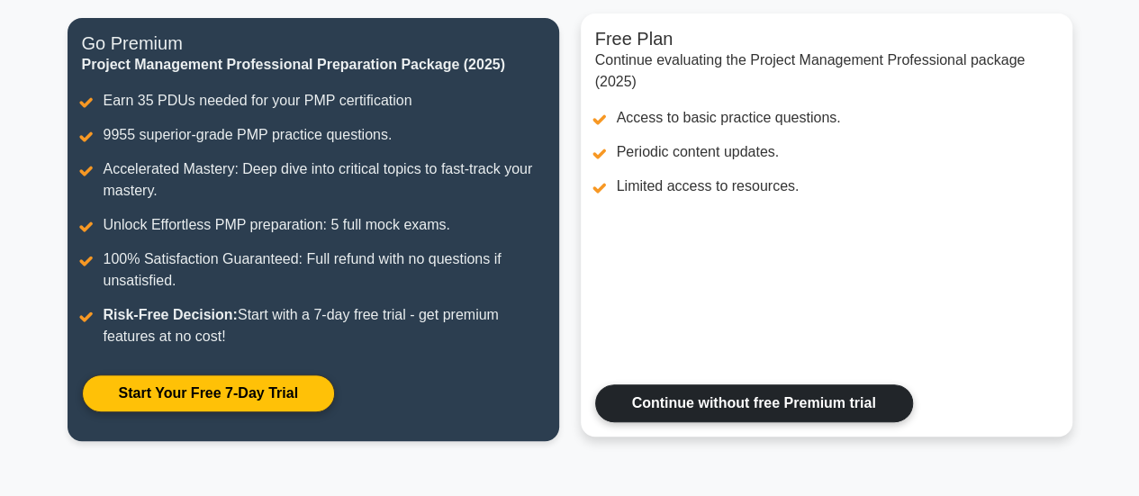
click at [830, 396] on link "Continue without free Premium trial" at bounding box center [754, 403] width 318 height 38
